Goal: Information Seeking & Learning: Learn about a topic

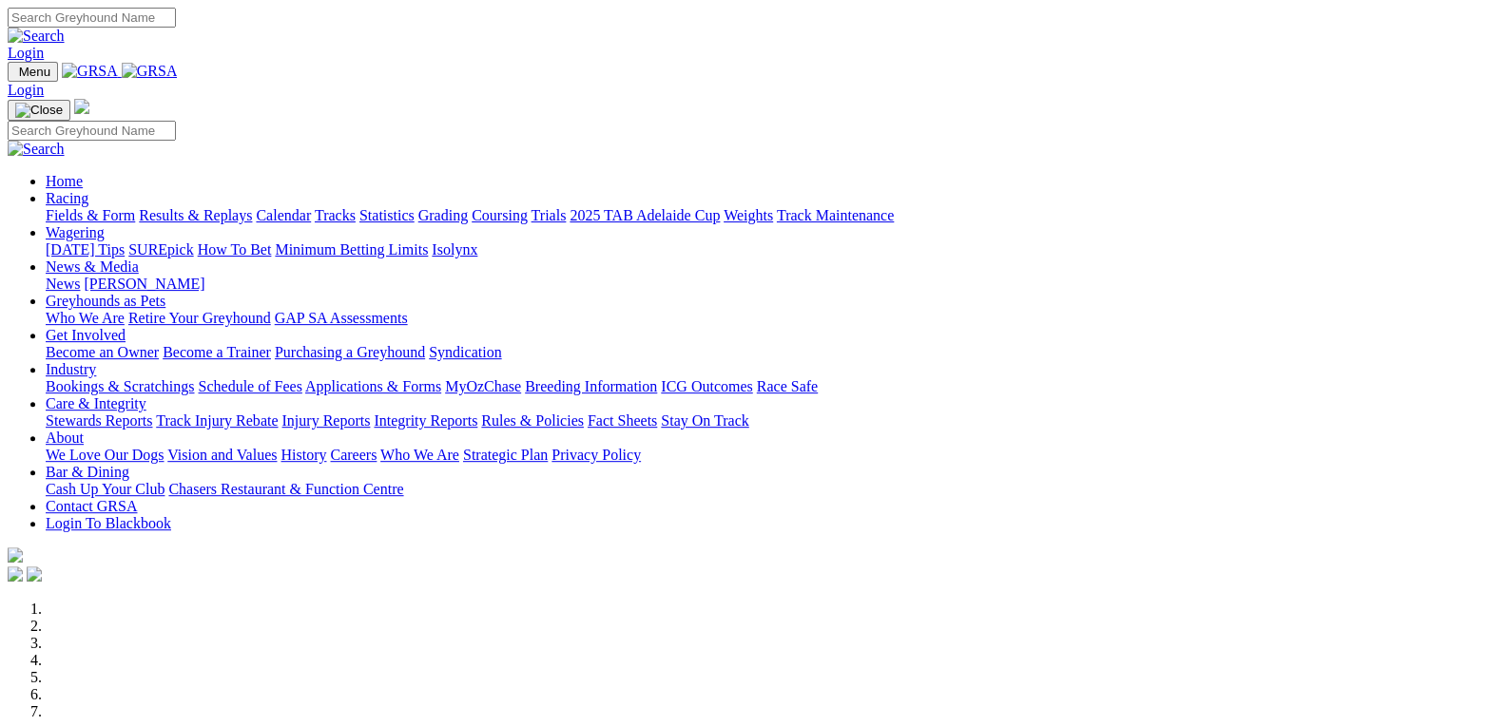
click at [88, 190] on link "Racing" at bounding box center [67, 198] width 43 height 16
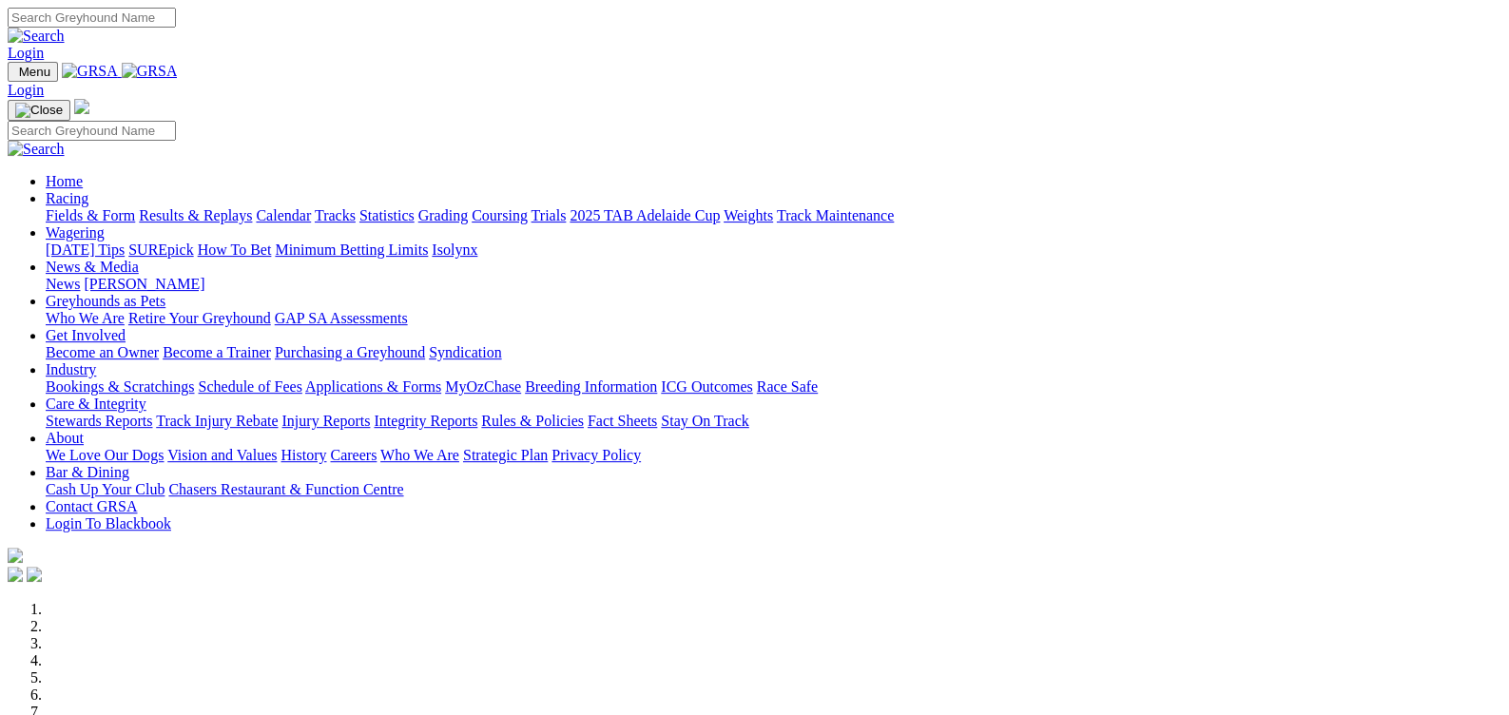
click at [88, 207] on link "Fields & Form" at bounding box center [90, 215] width 89 height 16
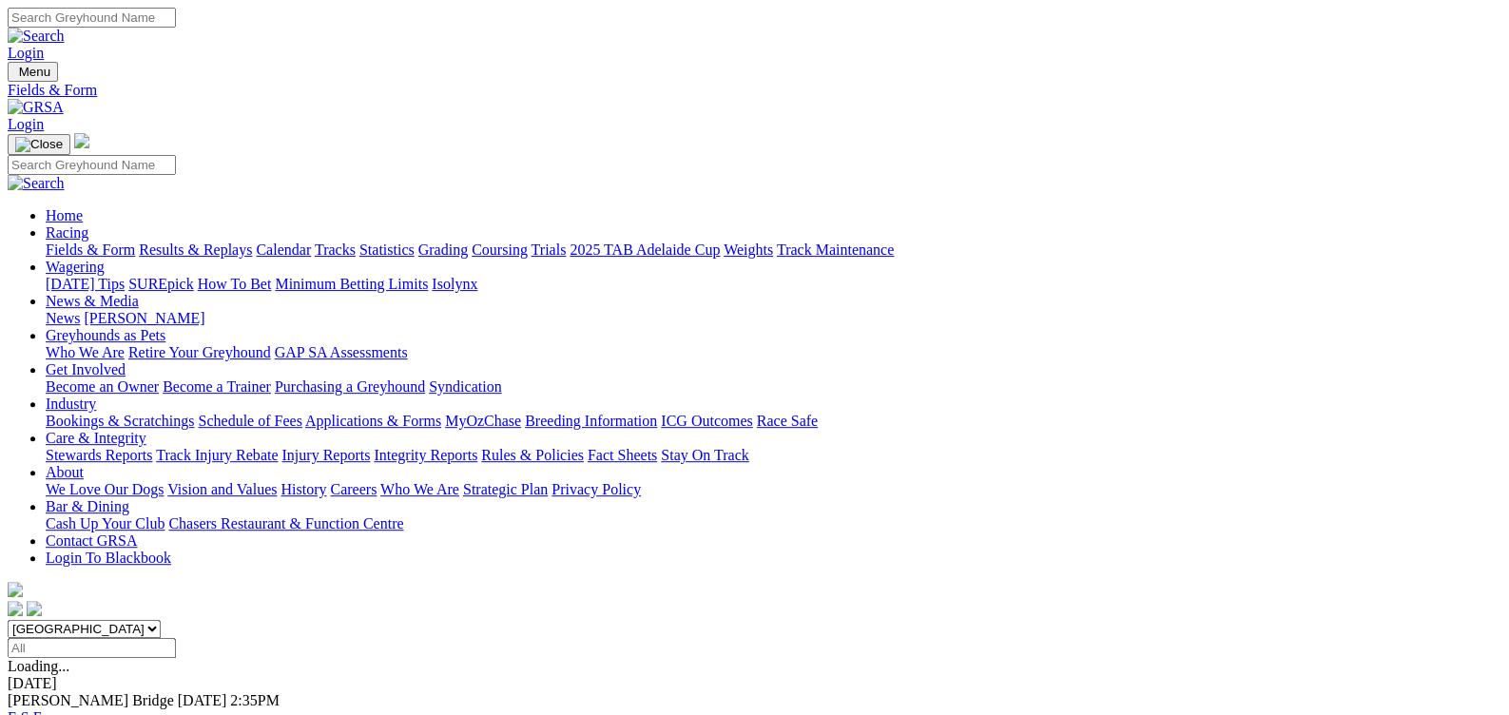
select select "[GEOGRAPHIC_DATA]"
click at [176, 638] on input "Select date" at bounding box center [92, 648] width 168 height 20
type input "[DATE]"
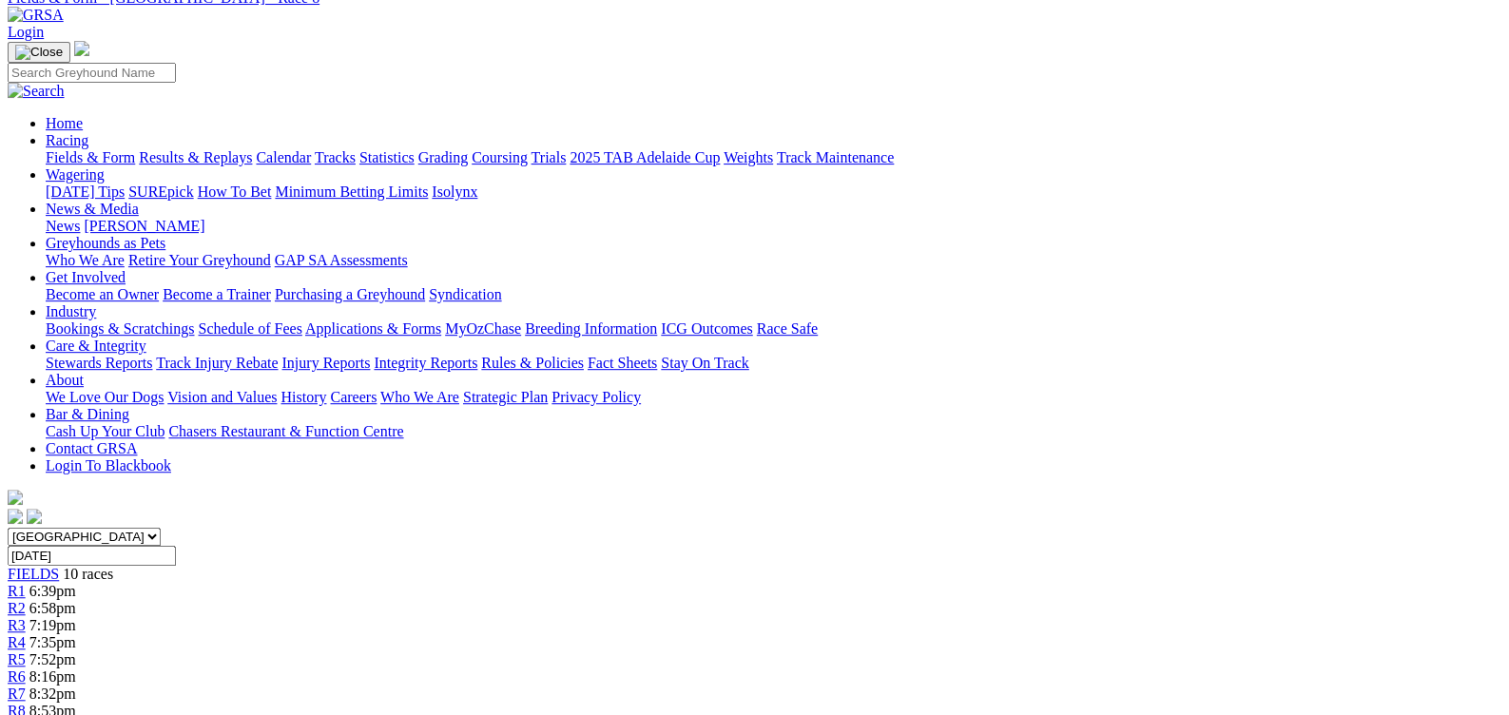
click at [76, 651] on span "7:52pm" at bounding box center [52, 659] width 47 height 16
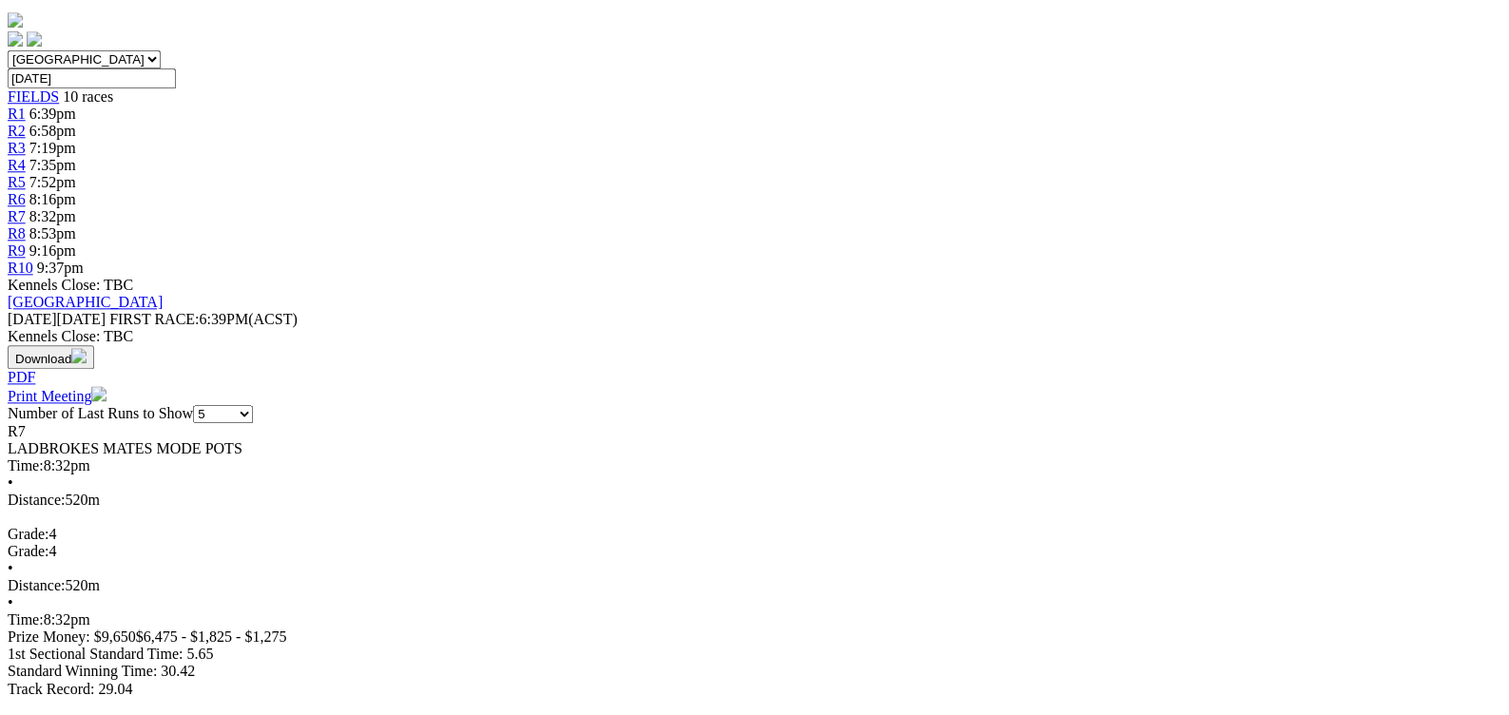
scroll to position [415, 0]
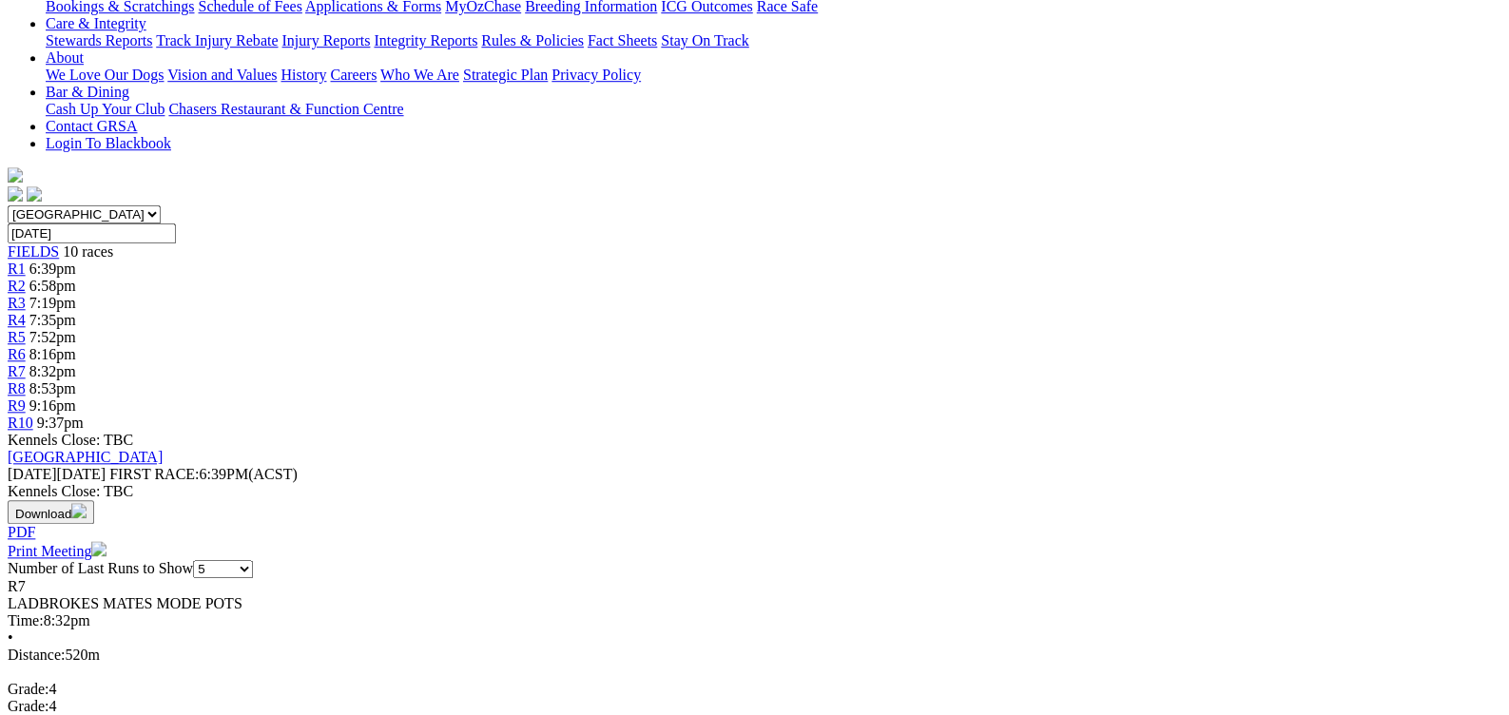
select select "10"
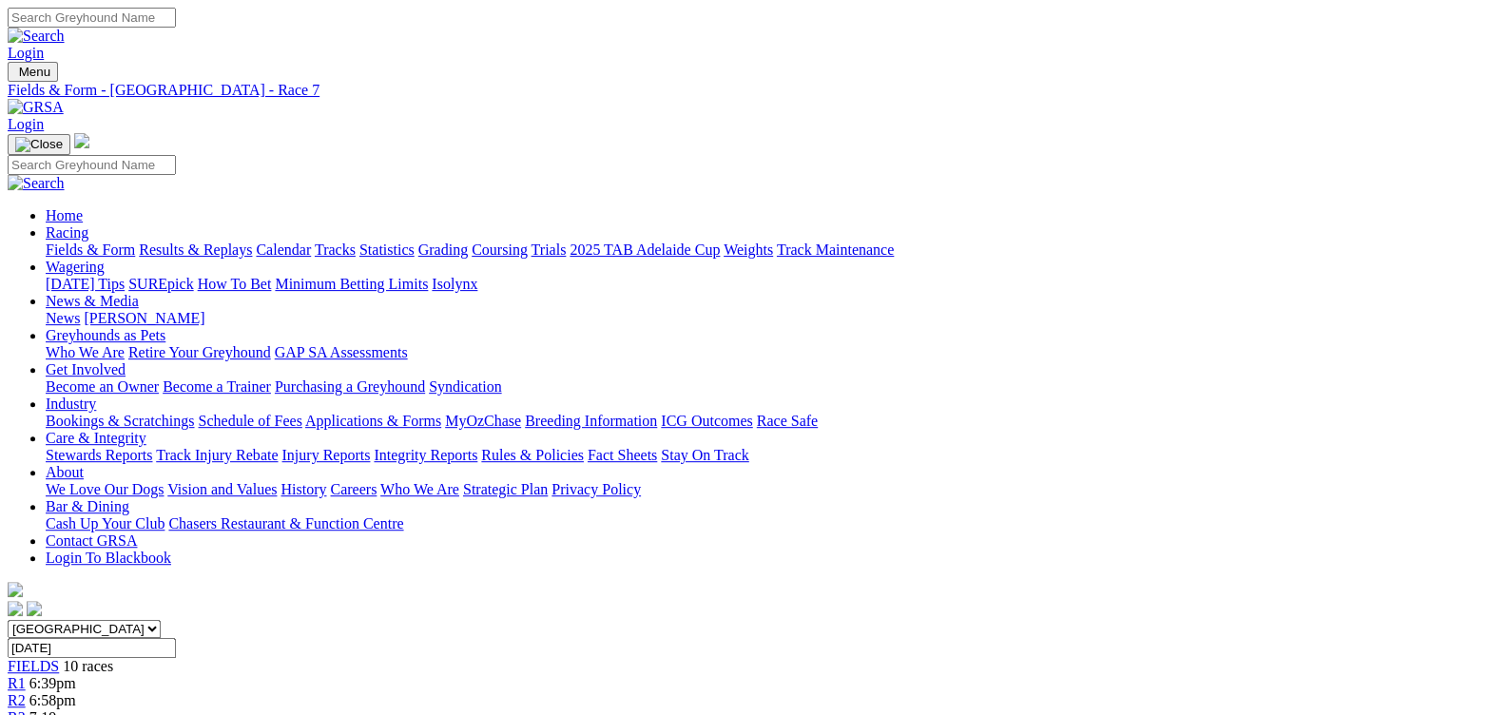
click at [357, 675] on div "R1 6:39pm" at bounding box center [755, 683] width 1494 height 17
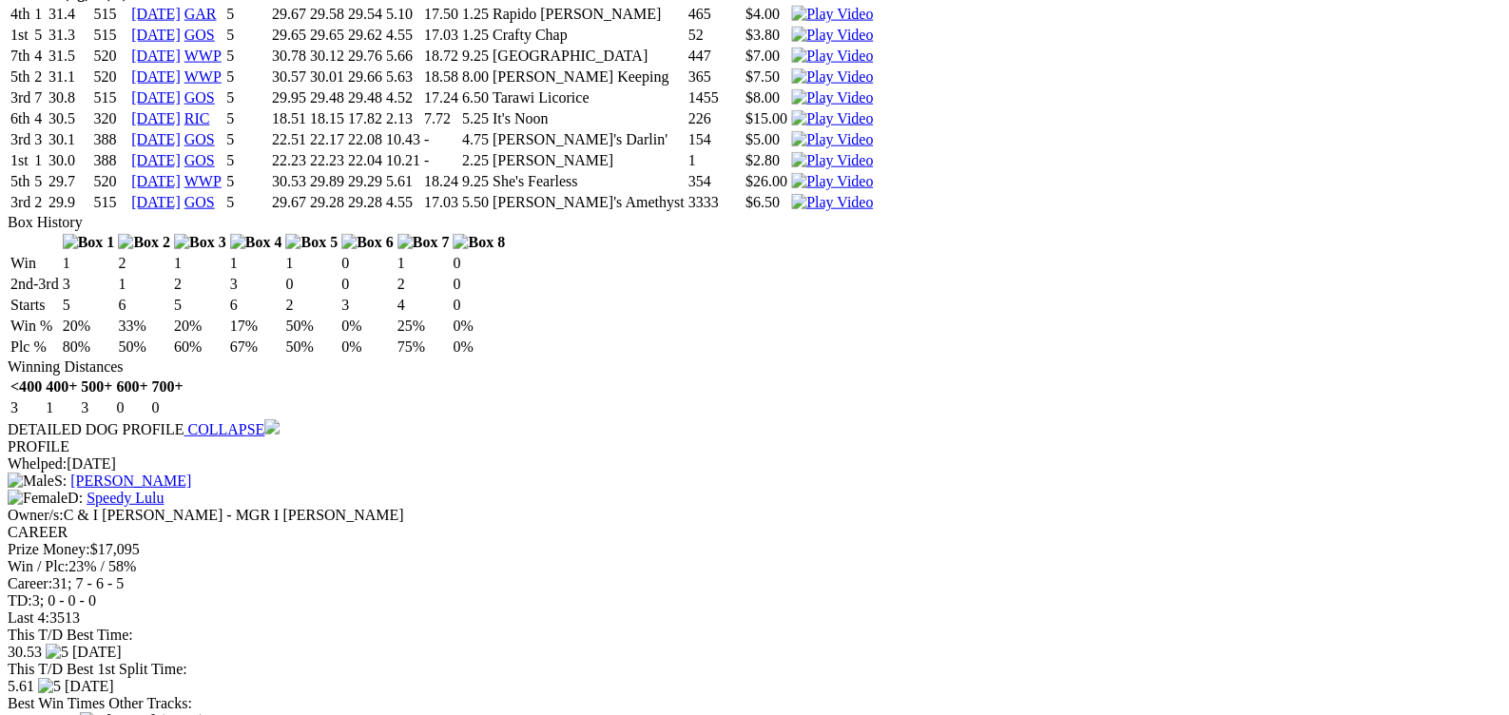
scroll to position [764, 0]
